Goal: Information Seeking & Learning: Learn about a topic

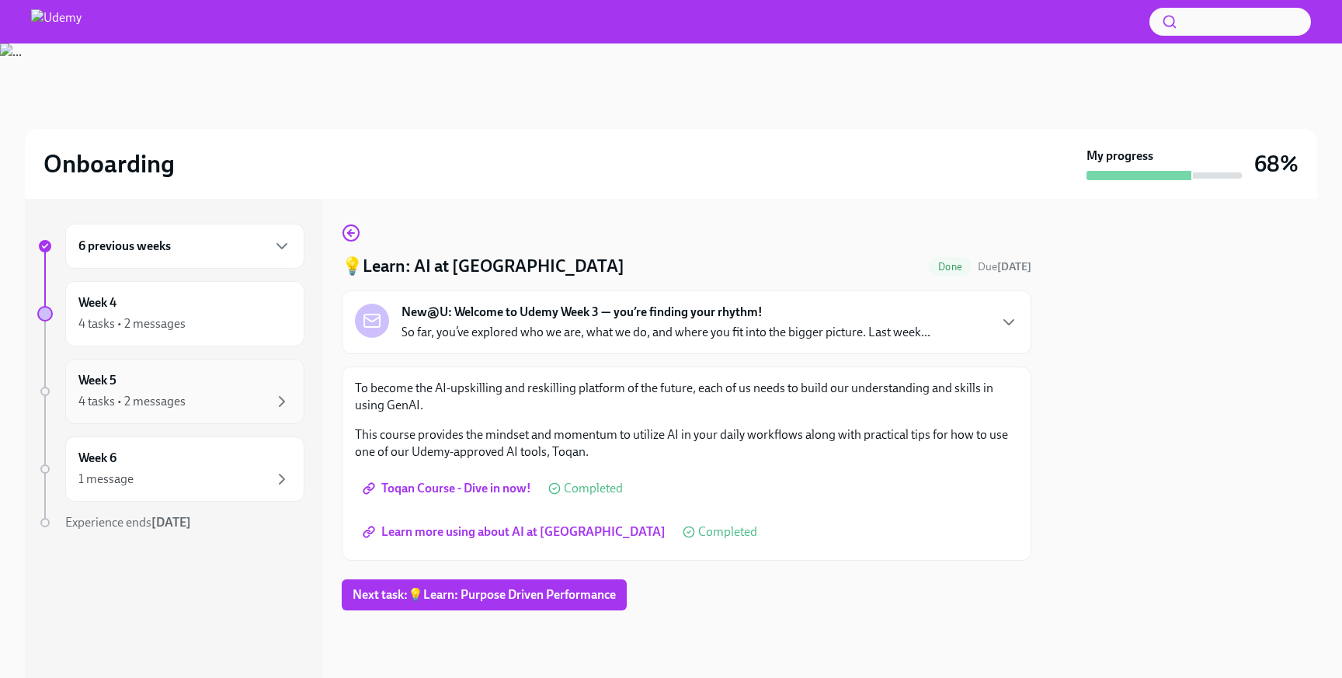
click at [149, 380] on div "Week 5 4 tasks • 2 messages" at bounding box center [184, 391] width 213 height 39
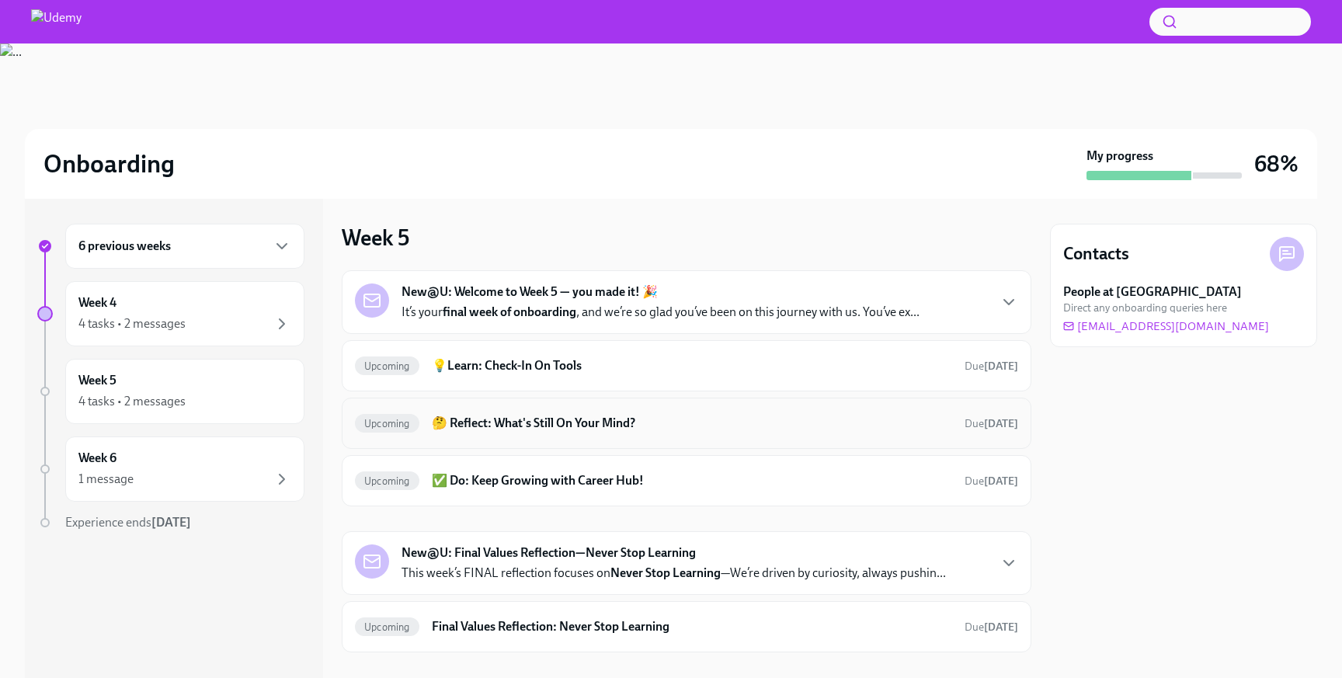
scroll to position [24, 0]
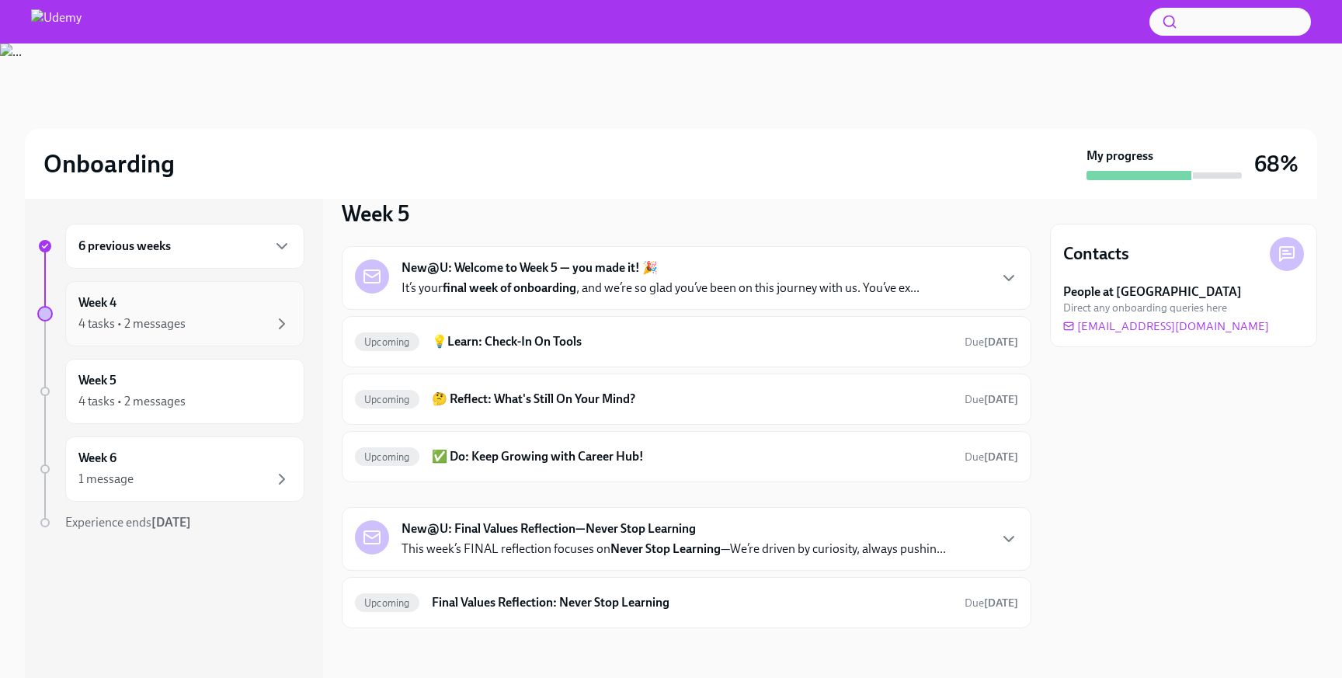
click at [235, 331] on div "4 tasks • 2 messages" at bounding box center [184, 324] width 213 height 19
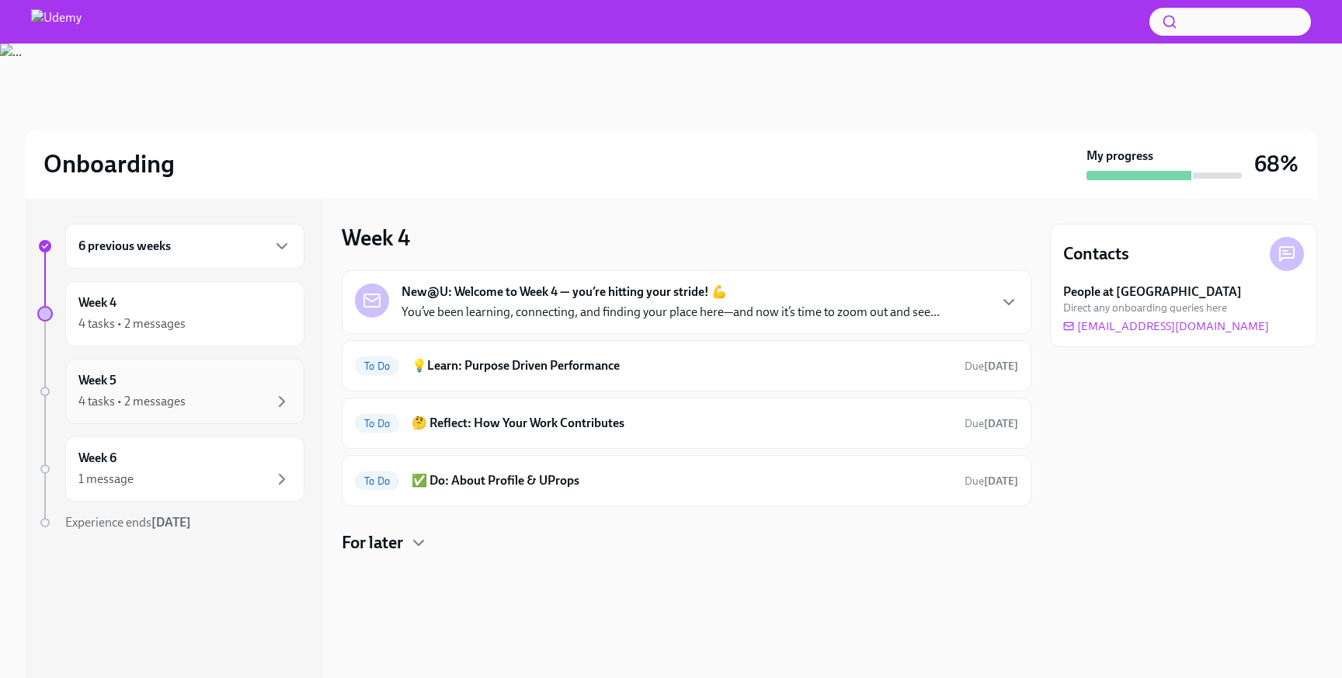
click at [250, 410] on div "4 tasks • 2 messages" at bounding box center [184, 401] width 213 height 19
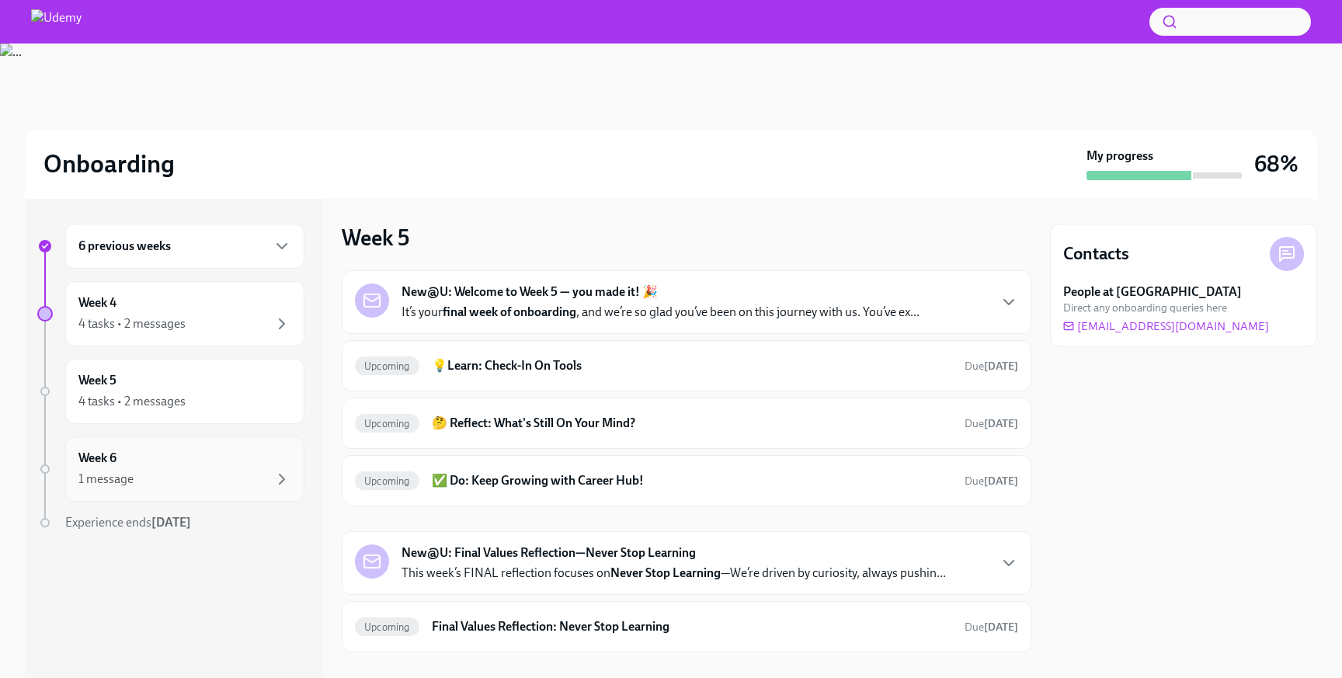
click at [197, 438] on div "Week 6 1 message" at bounding box center [184, 469] width 239 height 65
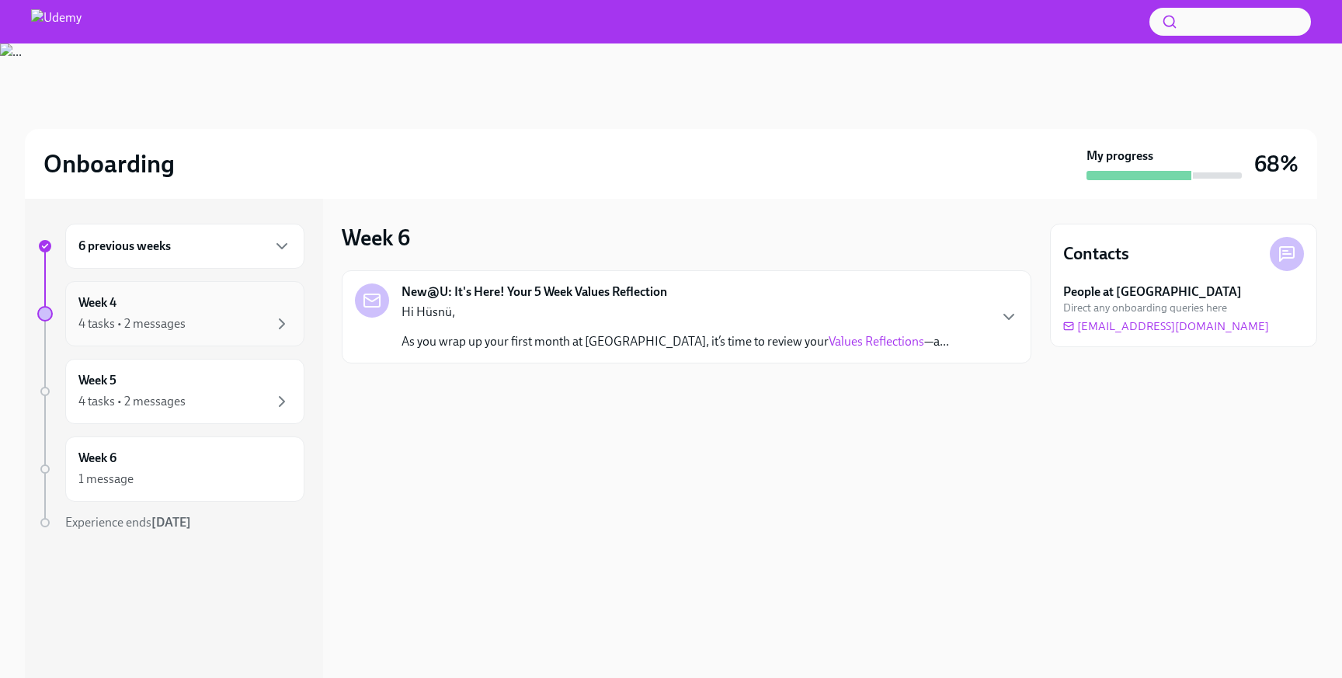
click at [170, 331] on div "4 tasks • 2 messages" at bounding box center [131, 323] width 107 height 17
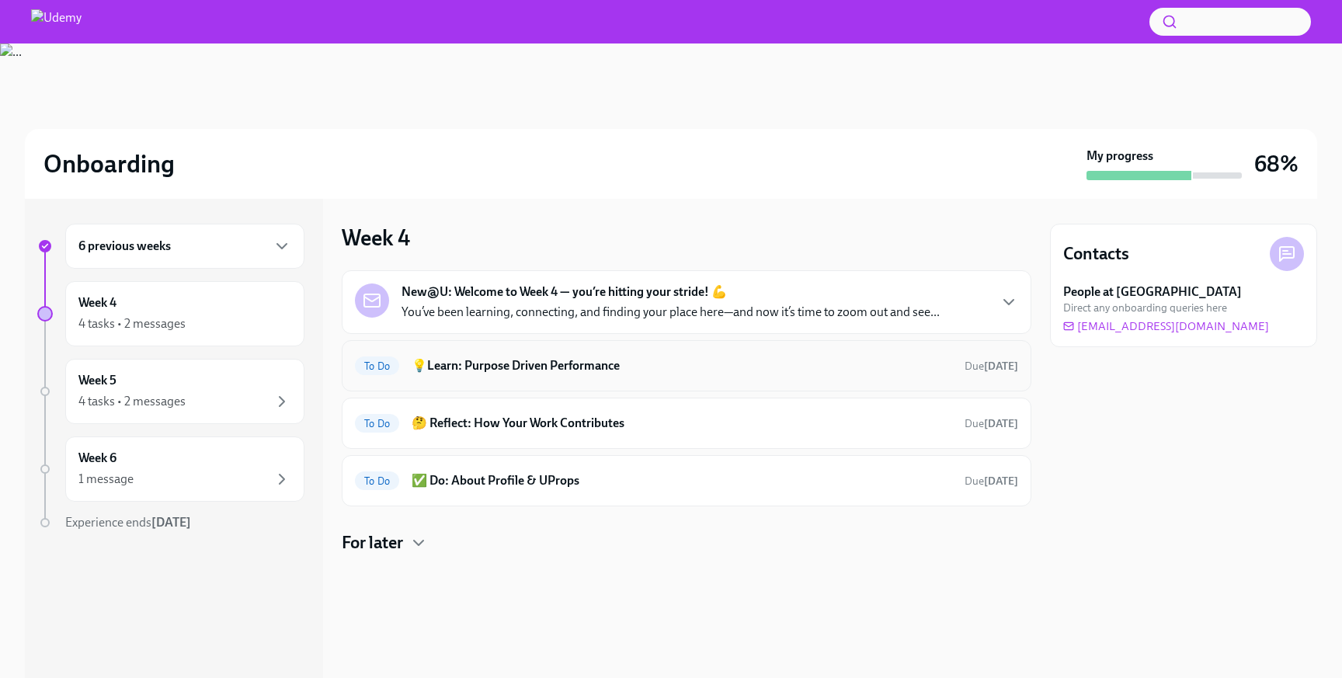
click at [557, 352] on div "To Do 💡Learn: Purpose Driven Performance Due [DATE]" at bounding box center [687, 365] width 690 height 51
click at [559, 364] on h6 "💡Learn: Purpose Driven Performance" at bounding box center [682, 365] width 541 height 17
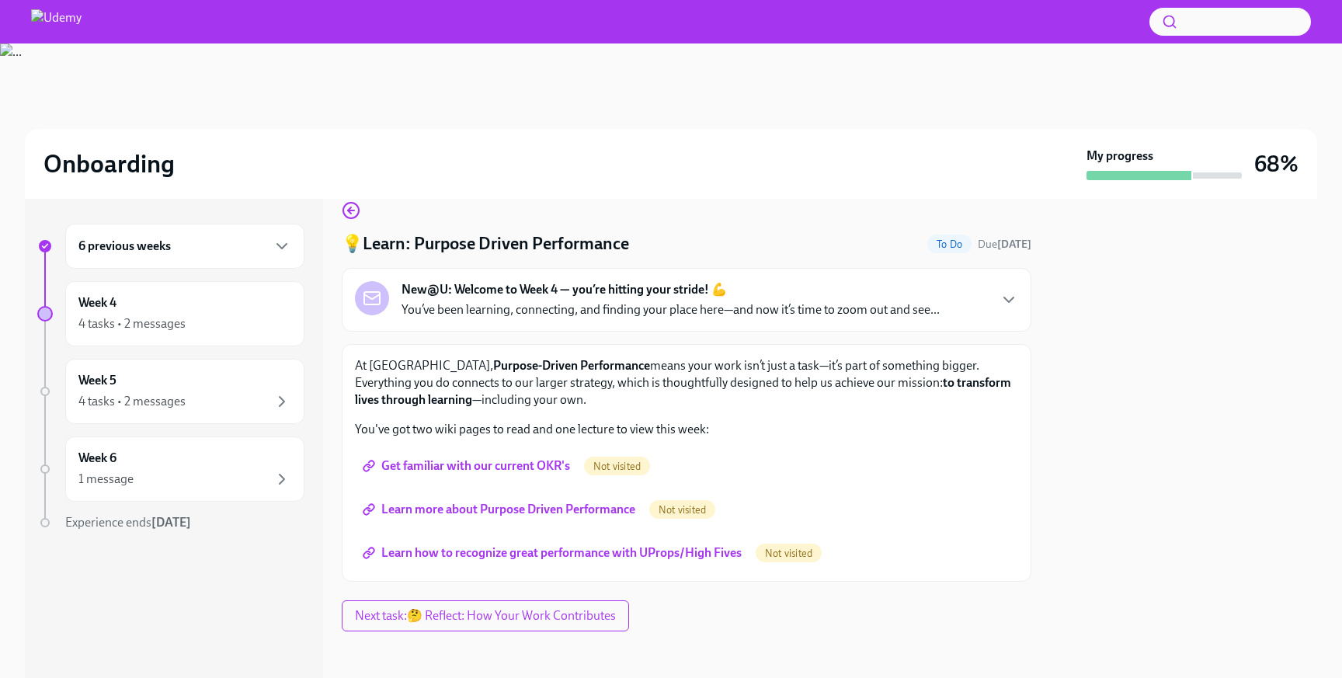
scroll to position [26, 0]
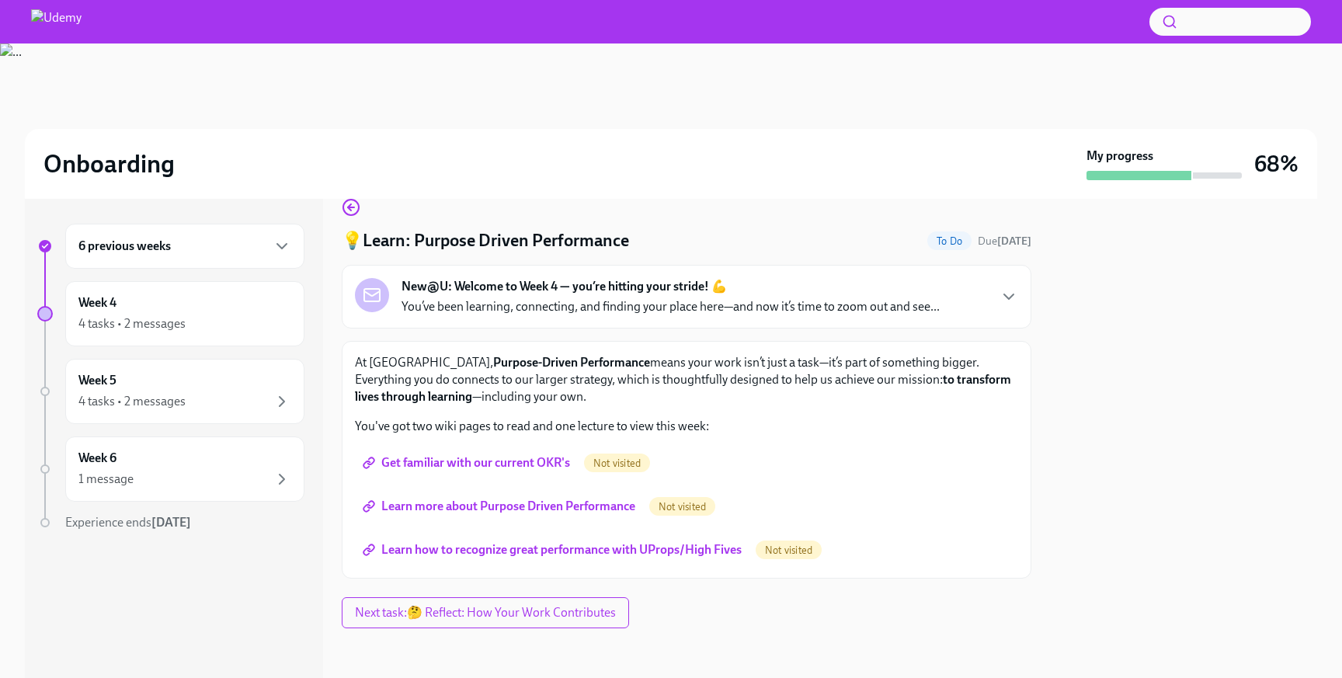
click at [527, 469] on span "Get familiar with our current OKR's" at bounding box center [468, 463] width 204 height 16
click at [477, 493] on link "Learn more about Purpose Driven Performance" at bounding box center [500, 506] width 291 height 31
click at [503, 552] on span "Learn how to recognize great performance with UProps/High Fives" at bounding box center [554, 550] width 376 height 16
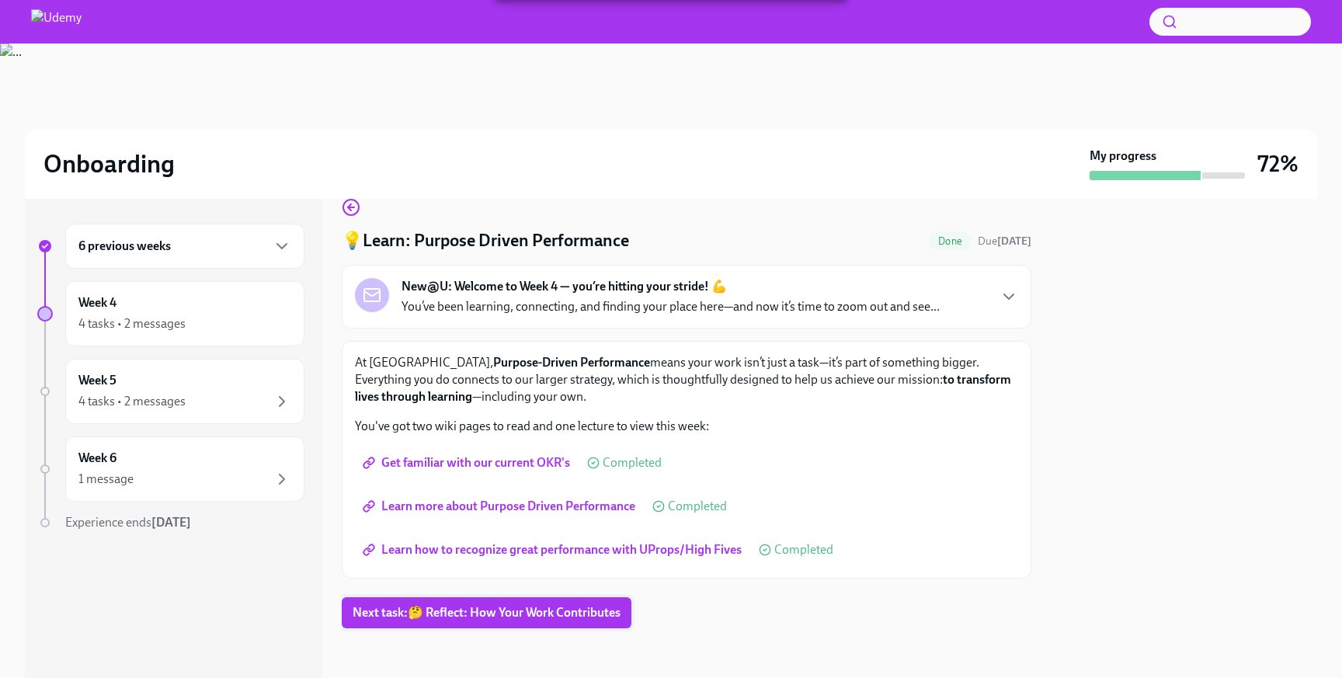
click at [538, 605] on span "Next task : 🤔 Reflect: How Your Work Contributes" at bounding box center [487, 613] width 268 height 16
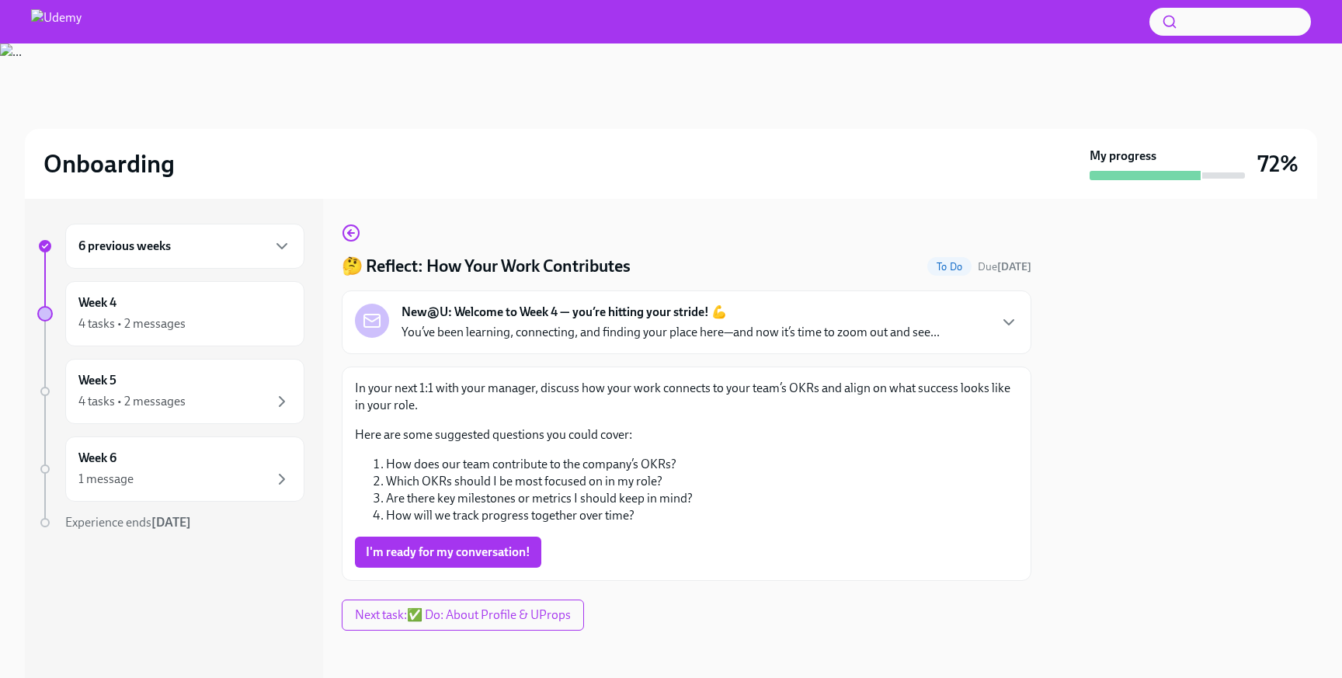
scroll to position [2, 0]
click at [526, 550] on span "I'm ready for my conversation!" at bounding box center [448, 550] width 165 height 16
